Goal: Task Accomplishment & Management: Manage account settings

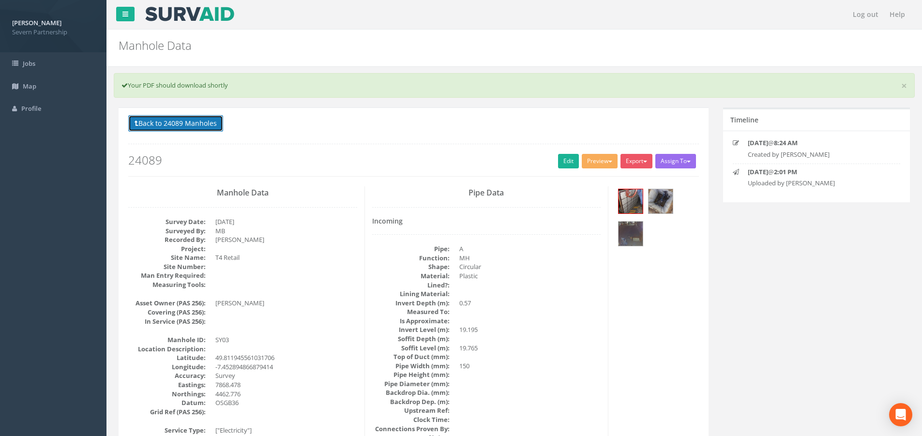
click at [190, 131] on button "Back to 24089 Manholes" at bounding box center [175, 123] width 95 height 16
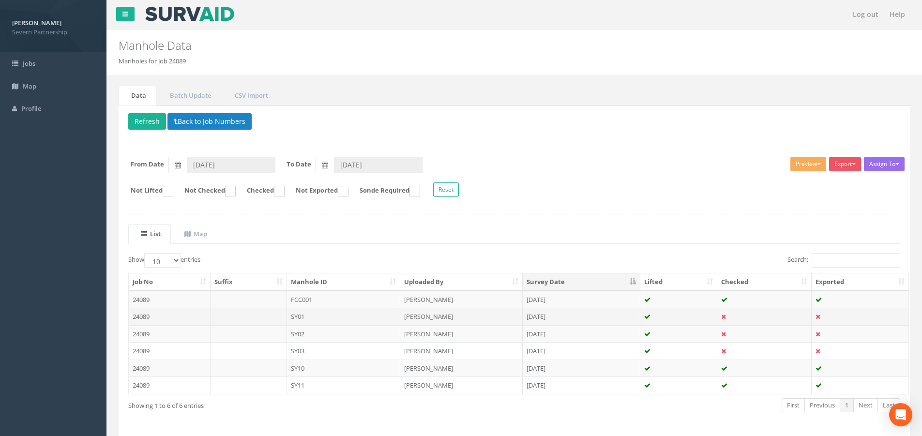
click at [369, 313] on td "SY01" at bounding box center [344, 316] width 114 height 17
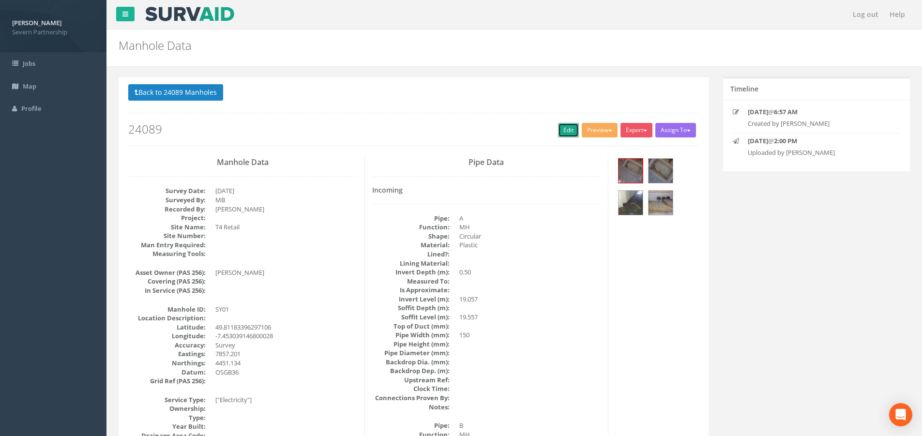
click at [562, 129] on link "Edit" at bounding box center [568, 130] width 21 height 15
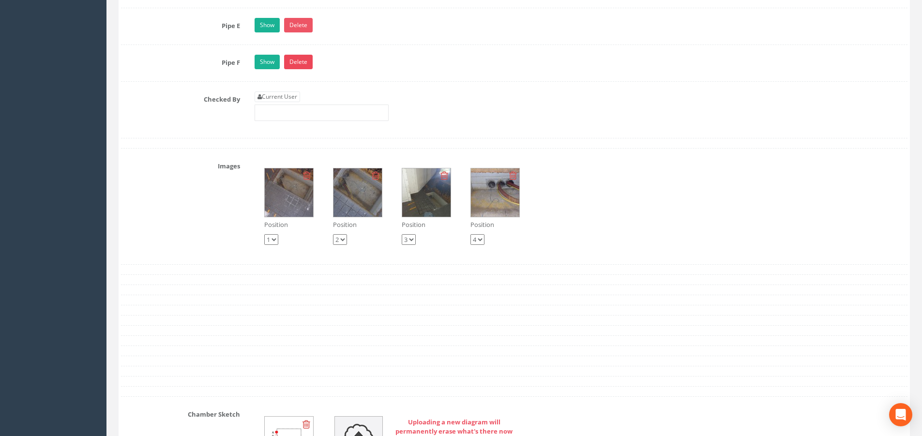
scroll to position [1677, 0]
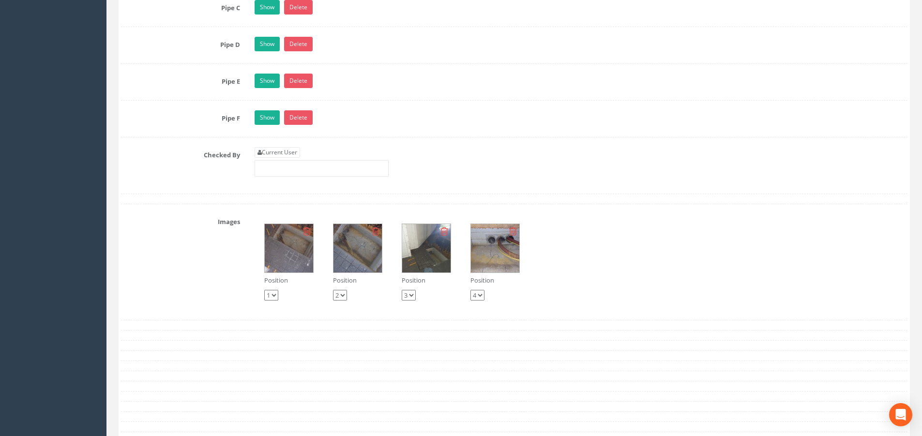
click at [266, 158] on div "Current User" at bounding box center [321, 162] width 134 height 30
click at [267, 149] on link "Current User" at bounding box center [276, 152] width 45 height 11
type input "[PERSON_NAME]"
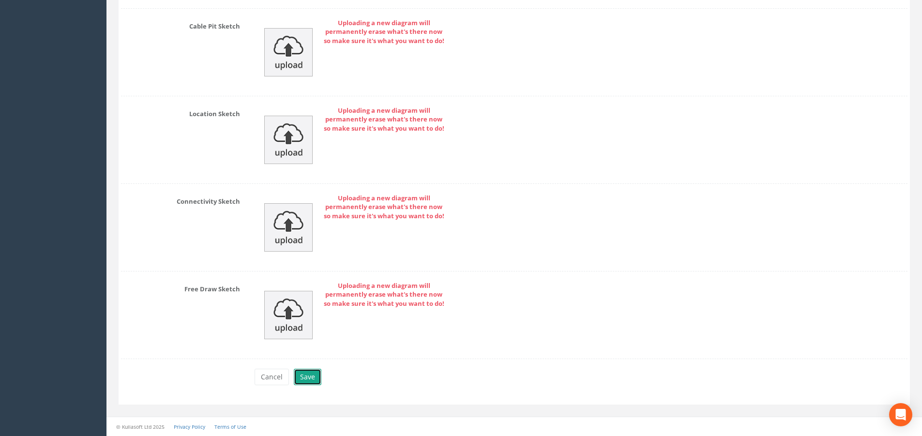
click at [303, 382] on button "Save" at bounding box center [308, 377] width 28 height 16
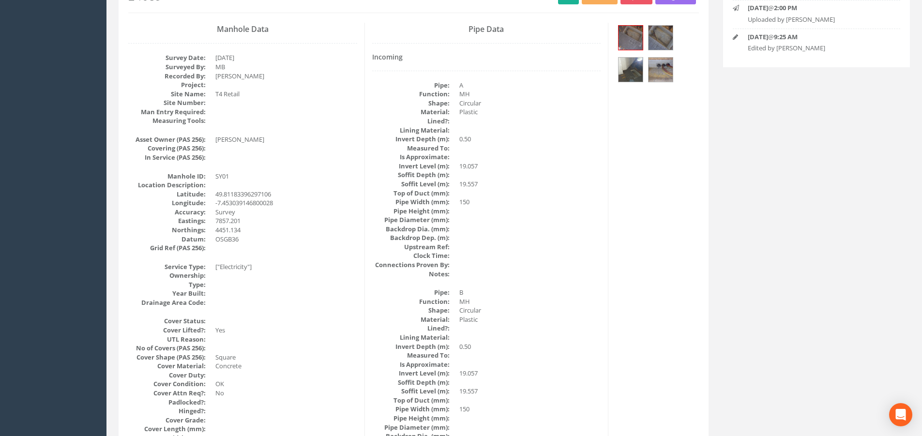
scroll to position [0, 0]
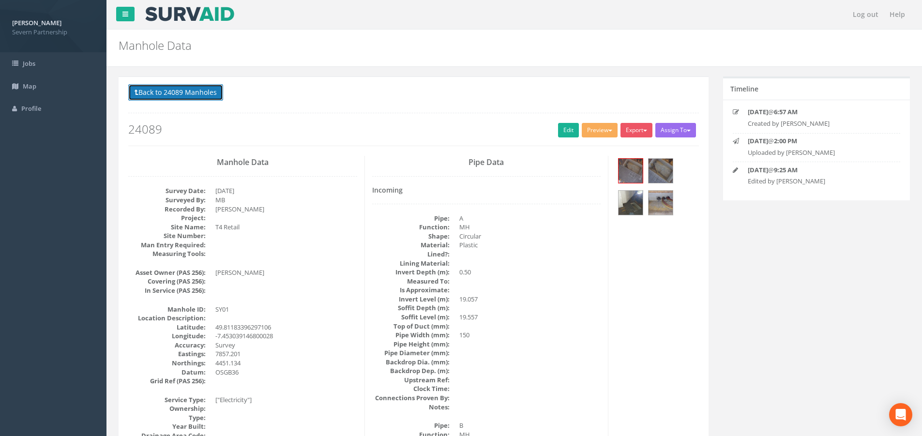
click at [184, 95] on button "Back to 24089 Manholes" at bounding box center [175, 92] width 95 height 16
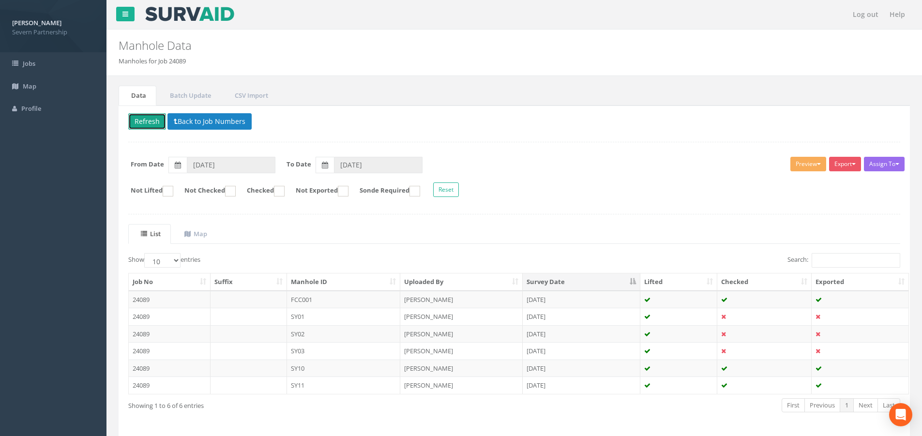
click at [153, 121] on button "Refresh" at bounding box center [147, 121] width 38 height 16
click at [523, 327] on td "[DATE]" at bounding box center [582, 333] width 118 height 17
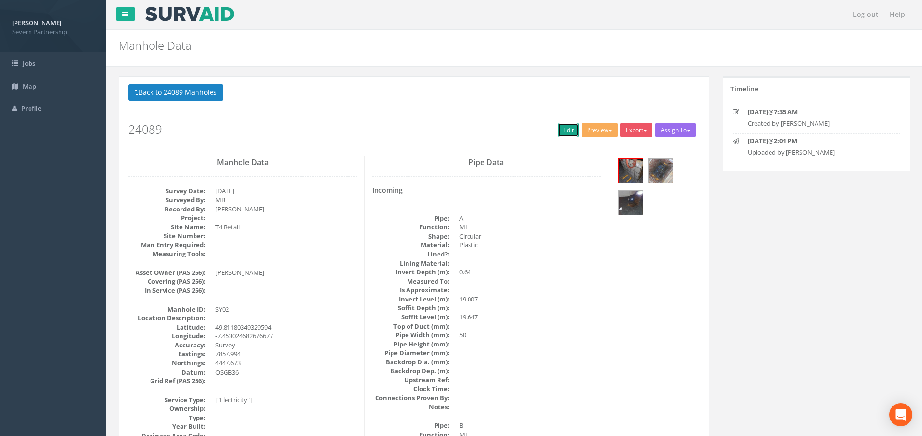
click at [558, 130] on link "Edit" at bounding box center [568, 130] width 21 height 15
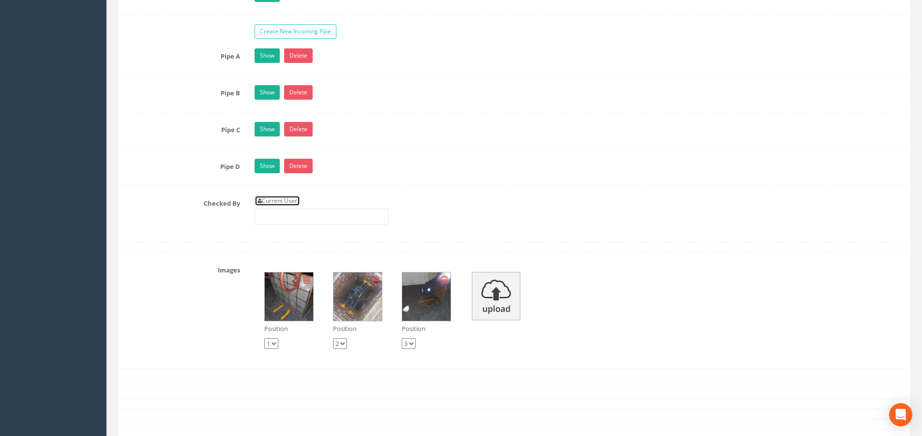
click at [289, 198] on link "Current User" at bounding box center [276, 200] width 45 height 11
type input "[PERSON_NAME]"
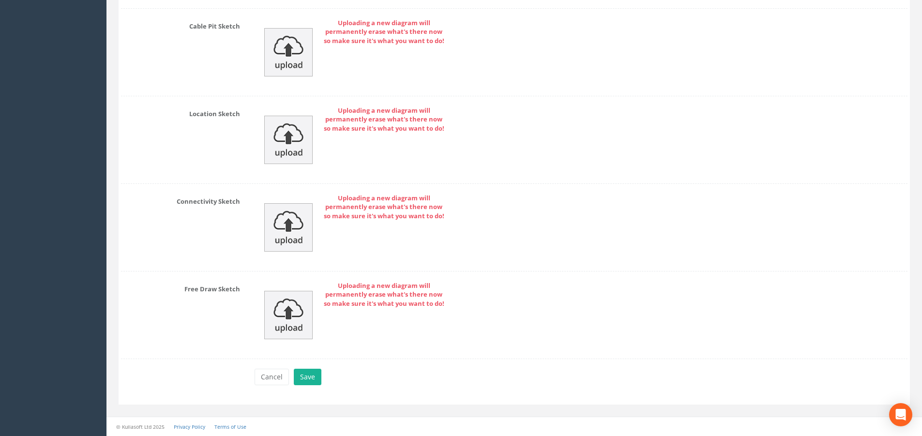
click at [323, 375] on div "Cancel Save Delete" at bounding box center [580, 378] width 667 height 19
click at [314, 382] on button "Save" at bounding box center [308, 377] width 28 height 16
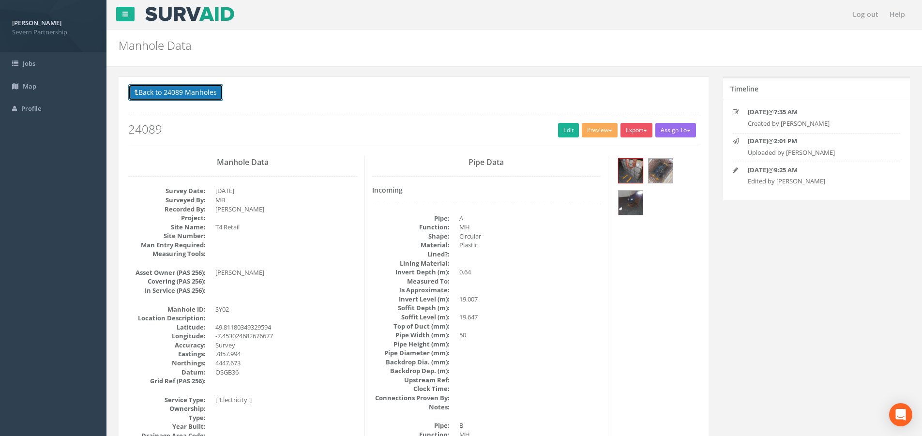
click at [187, 97] on button "Back to 24089 Manholes" at bounding box center [175, 92] width 95 height 16
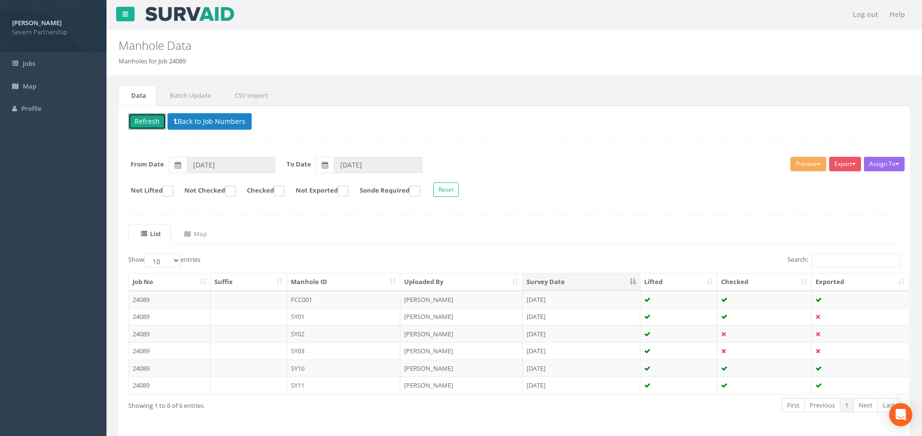
click at [155, 124] on button "Refresh" at bounding box center [147, 121] width 38 height 16
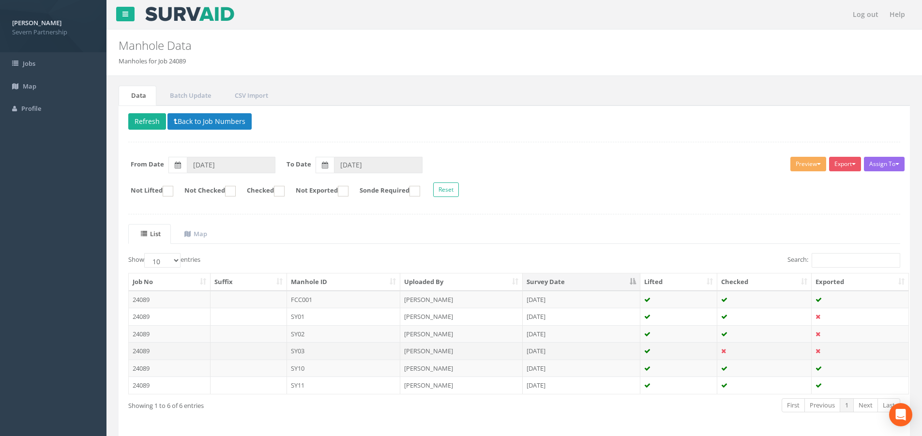
click at [636, 344] on td "[DATE]" at bounding box center [582, 350] width 118 height 17
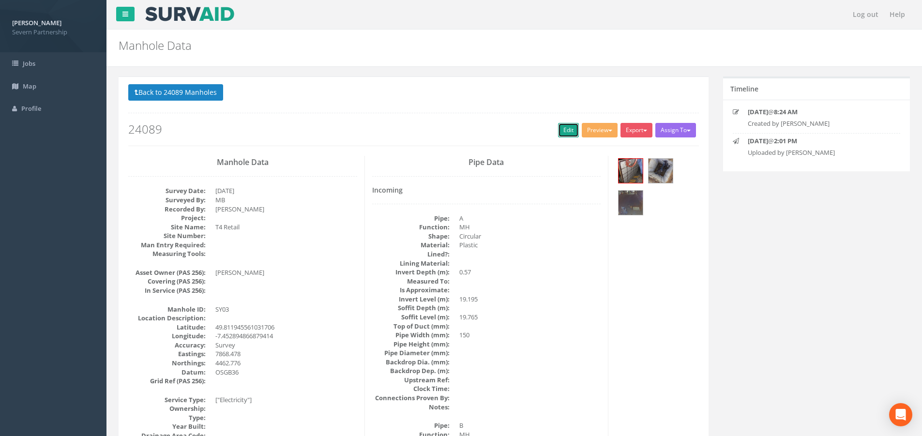
click at [562, 128] on link "Edit" at bounding box center [568, 130] width 21 height 15
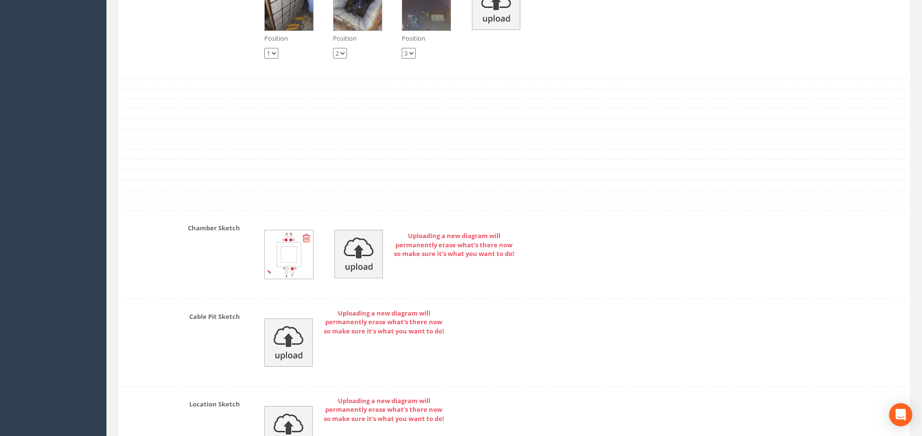
scroll to position [1799, 0]
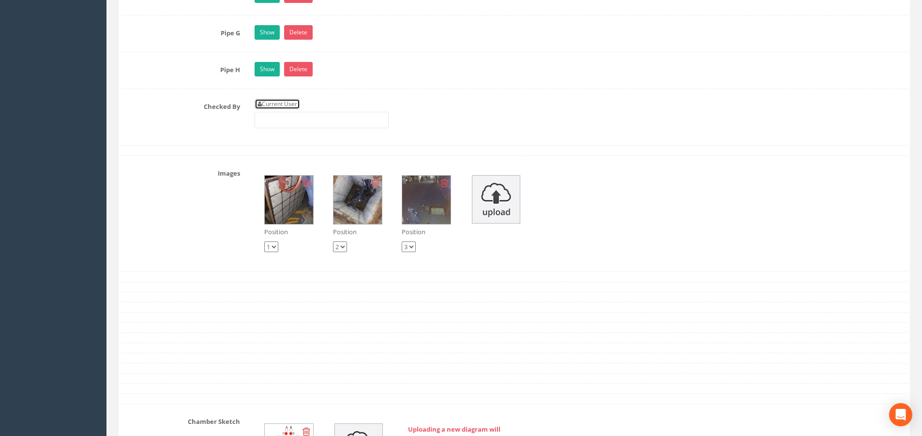
click at [277, 105] on link "Current User" at bounding box center [276, 104] width 45 height 11
type input "[PERSON_NAME]"
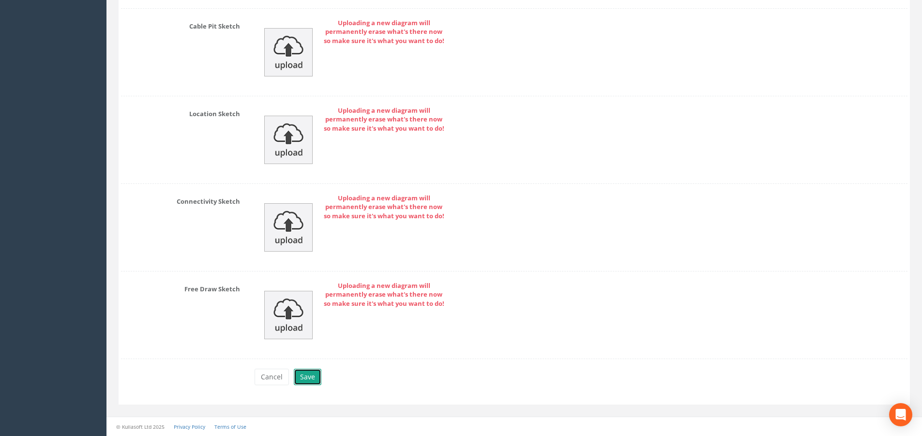
click at [306, 384] on button "Save" at bounding box center [308, 377] width 28 height 16
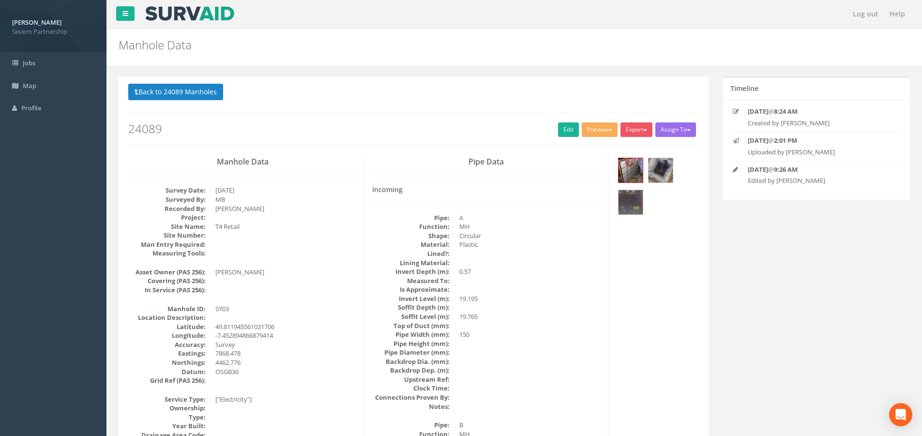
scroll to position [0, 0]
click at [184, 94] on button "Back to 24089 Manholes" at bounding box center [175, 92] width 95 height 16
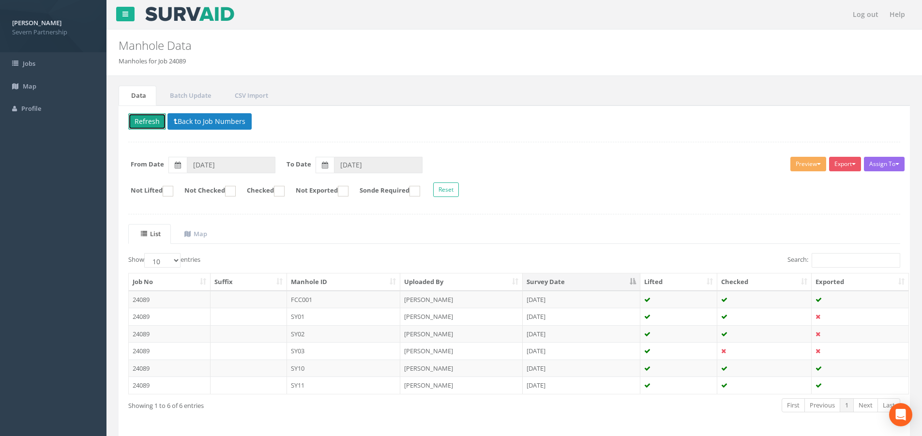
click at [142, 122] on button "Refresh" at bounding box center [147, 121] width 38 height 16
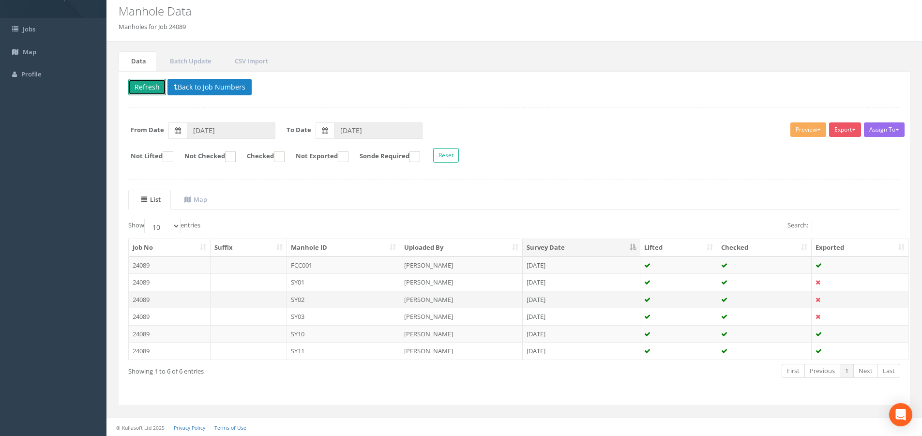
scroll to position [35, 0]
click at [479, 340] on td "[PERSON_NAME]" at bounding box center [461, 333] width 122 height 17
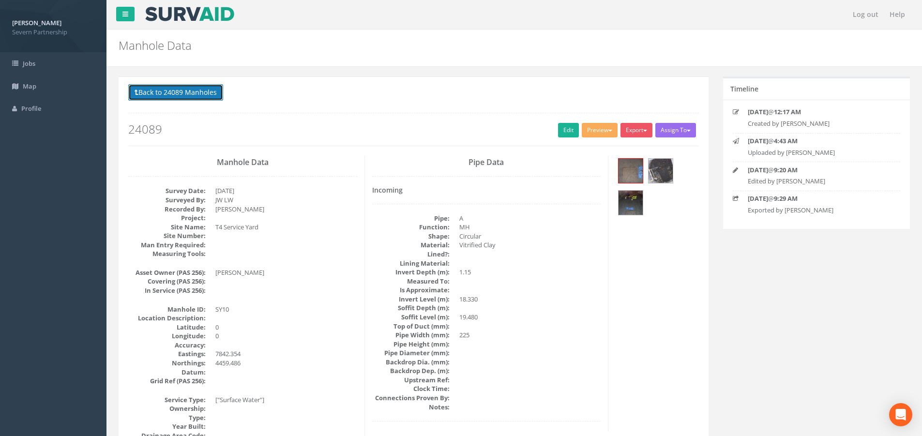
click at [208, 87] on button "Back to 24089 Manholes" at bounding box center [175, 92] width 95 height 16
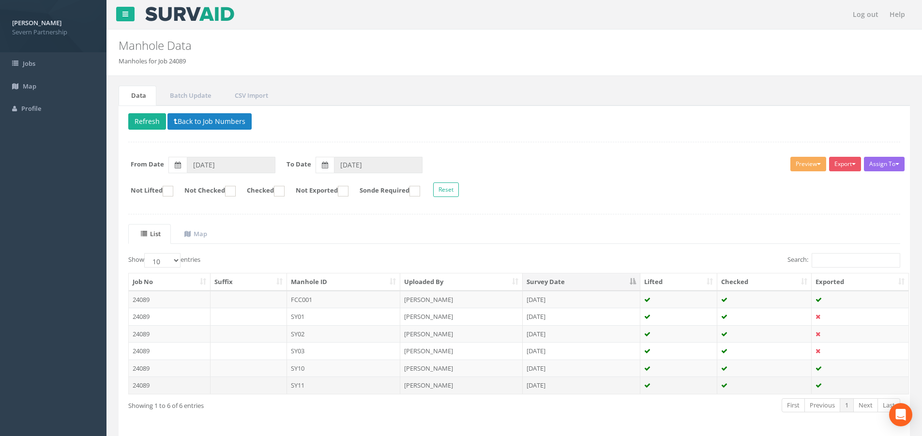
click at [352, 382] on td "SY11" at bounding box center [344, 384] width 114 height 17
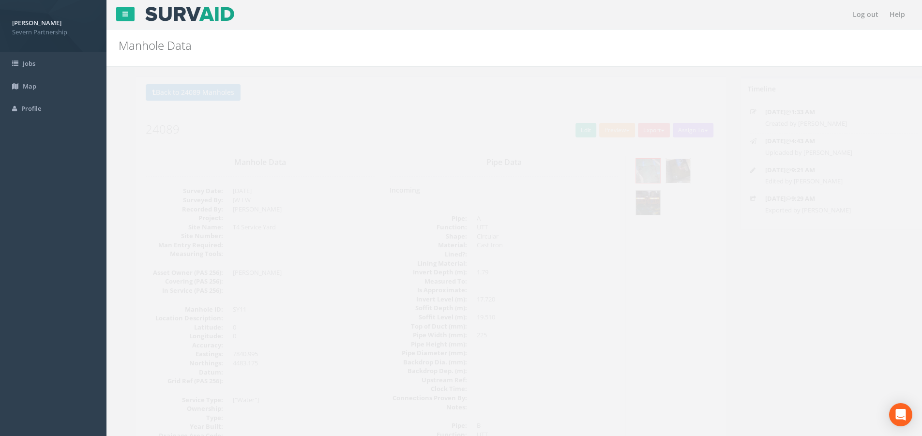
click at [653, 158] on div at bounding box center [660, 170] width 25 height 25
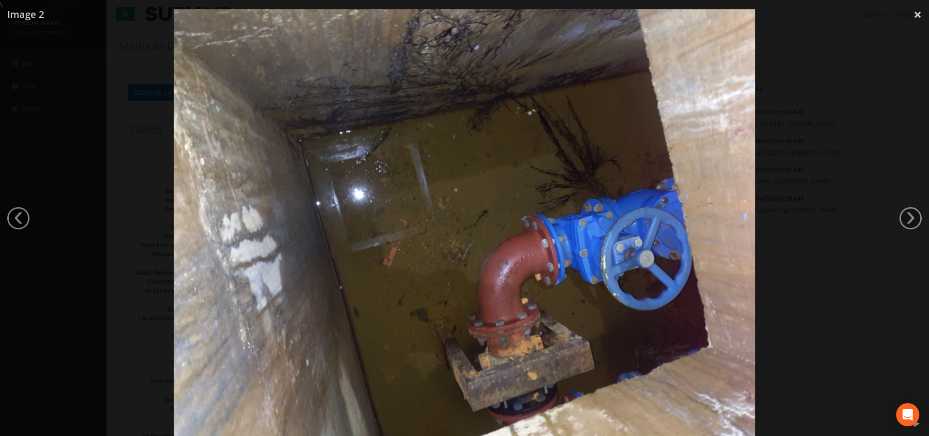
click at [855, 206] on div at bounding box center [464, 227] width 929 height 436
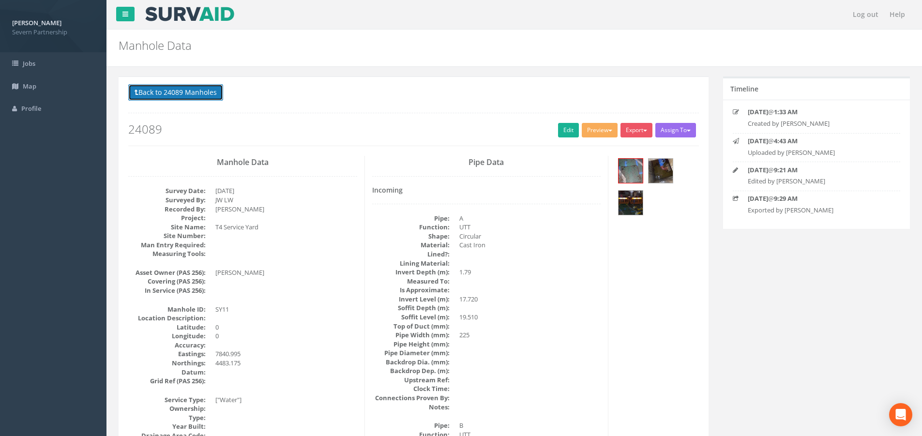
click at [144, 98] on button "Back to 24089 Manholes" at bounding box center [175, 92] width 95 height 16
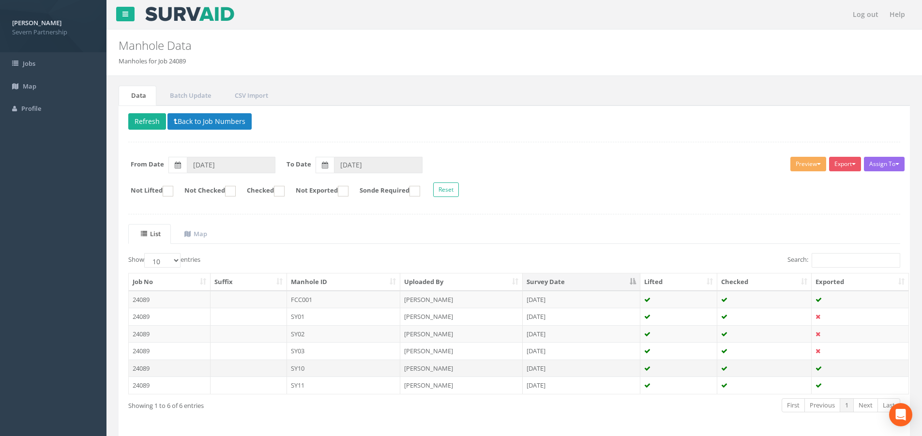
click at [314, 370] on td "SY10" at bounding box center [344, 367] width 114 height 17
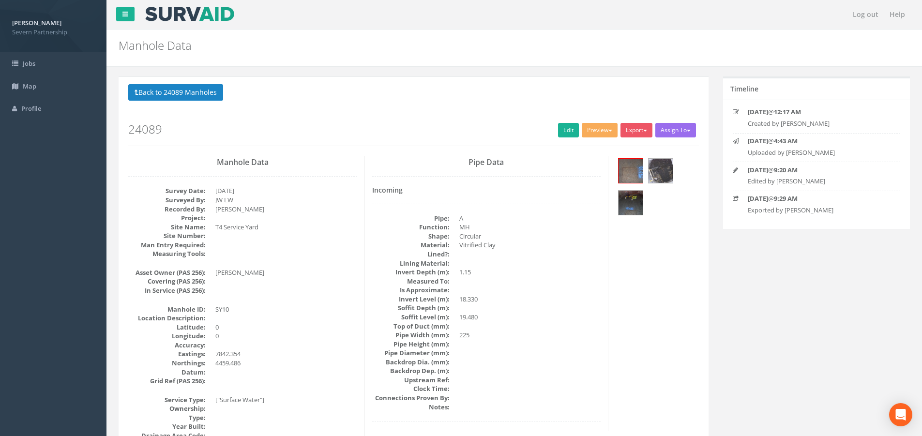
click at [629, 216] on div at bounding box center [656, 188] width 83 height 64
click at [630, 212] on img at bounding box center [630, 203] width 24 height 24
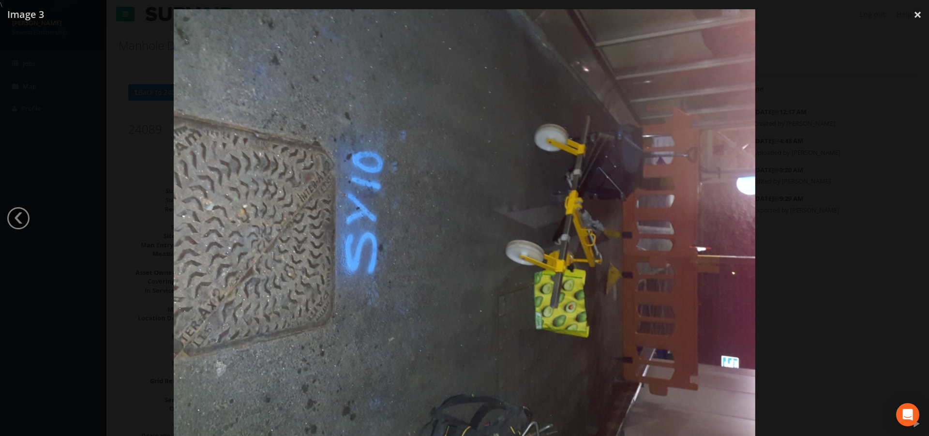
click at [852, 177] on div at bounding box center [464, 227] width 929 height 436
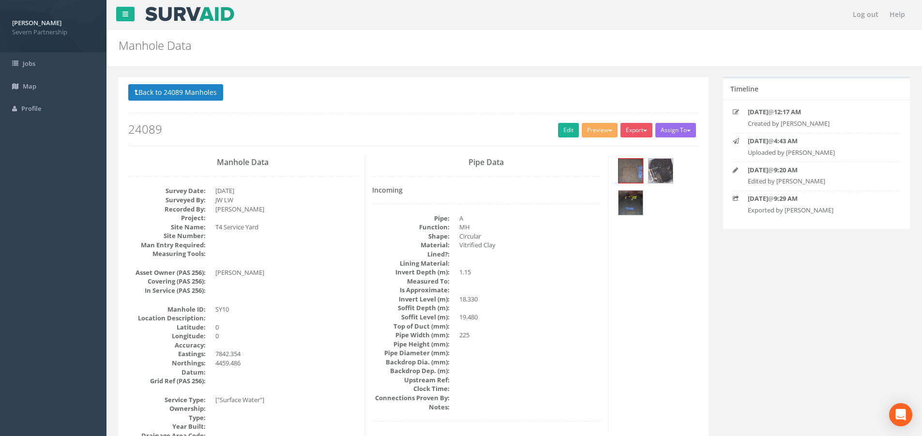
click at [142, 90] on button "Back to 24089 Manholes" at bounding box center [175, 92] width 95 height 16
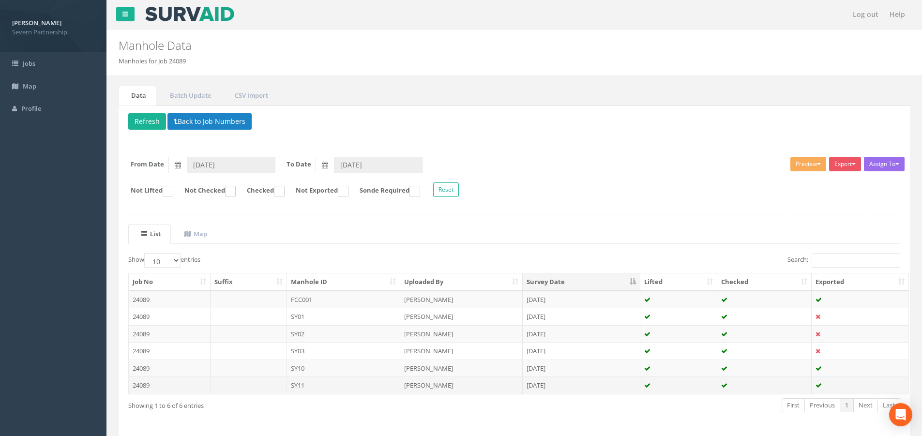
click at [406, 384] on td "[PERSON_NAME]" at bounding box center [461, 384] width 122 height 17
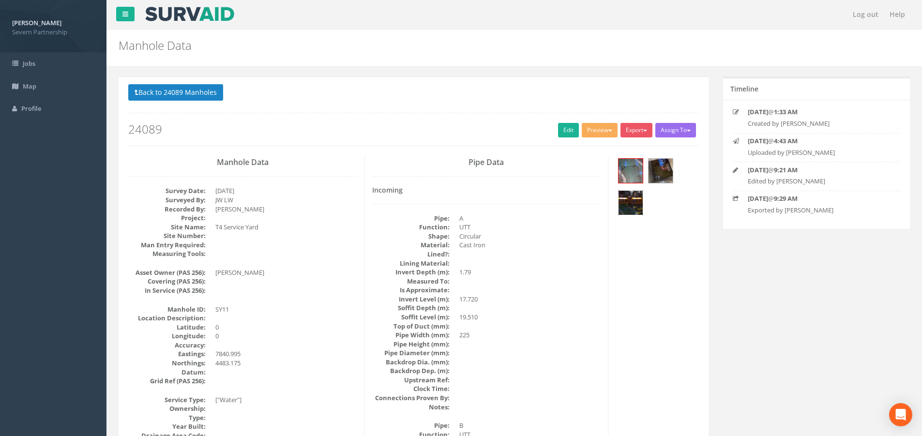
click at [626, 195] on img at bounding box center [630, 203] width 24 height 24
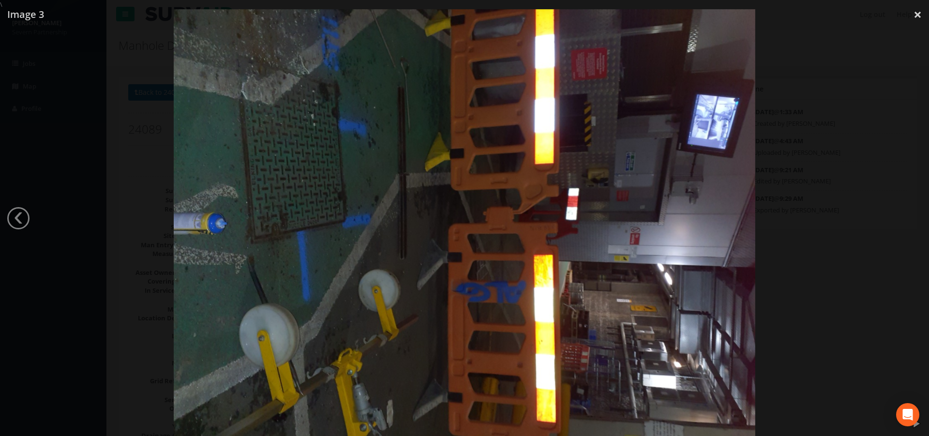
click at [843, 183] on div at bounding box center [464, 227] width 929 height 436
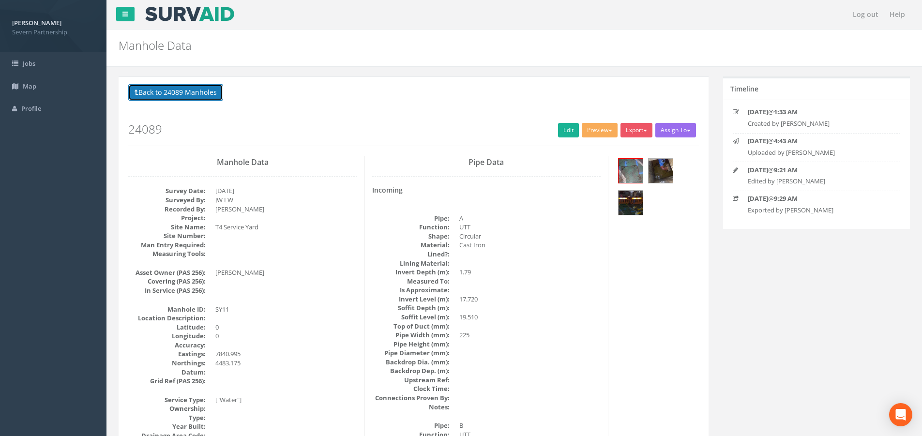
click at [152, 97] on button "Back to 24089 Manholes" at bounding box center [175, 92] width 95 height 16
